Goal: Transaction & Acquisition: Book appointment/travel/reservation

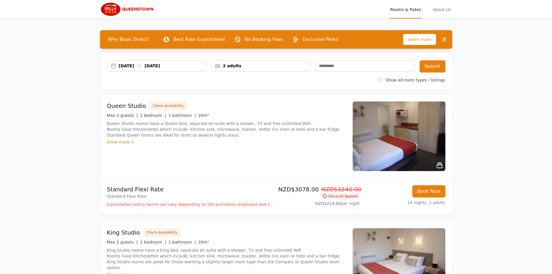
click at [272, 65] on div "2 adults" at bounding box center [260, 66] width 99 height 6
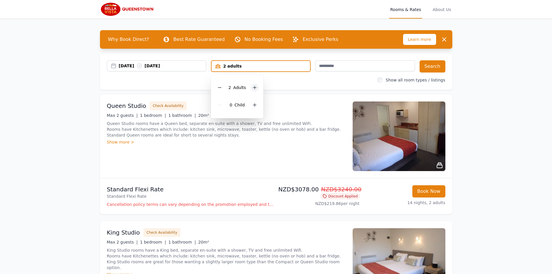
click at [254, 87] on icon at bounding box center [254, 87] width 5 height 5
click at [334, 83] on div "[DATE] [DATE] 3 adults 3 Adult s 0 Child Search Show all room types / listings" at bounding box center [276, 71] width 352 height 37
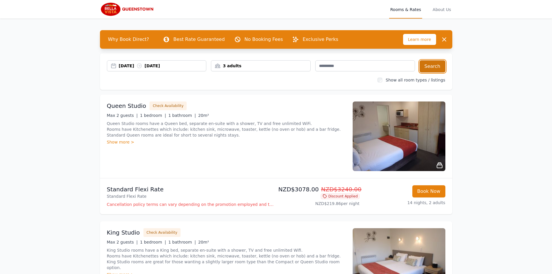
click at [441, 67] on button "Search" at bounding box center [433, 66] width 26 height 12
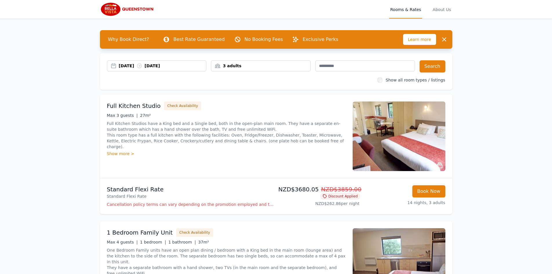
click at [392, 138] on img at bounding box center [399, 136] width 93 height 70
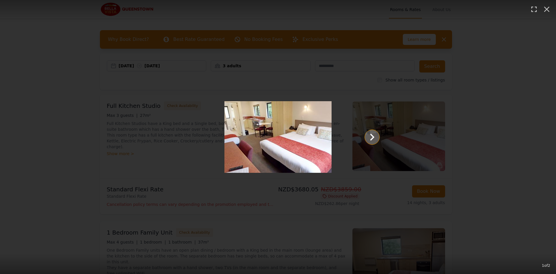
click at [371, 135] on icon "Show slide 2 of 2" at bounding box center [372, 137] width 14 height 14
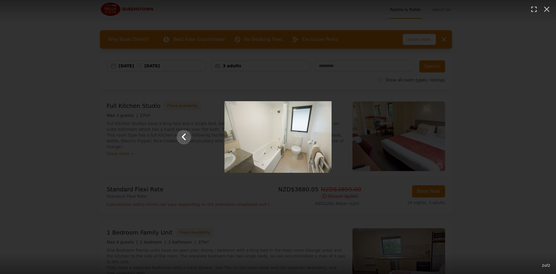
click at [374, 138] on div at bounding box center [278, 137] width 214 height 72
